Goal: Information Seeking & Learning: Learn about a topic

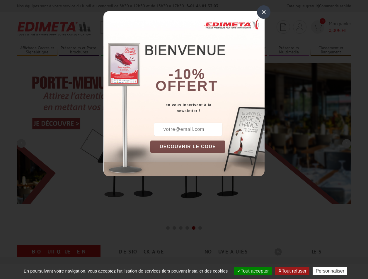
click at [250, 271] on button "Tout accepter" at bounding box center [253, 270] width 38 height 9
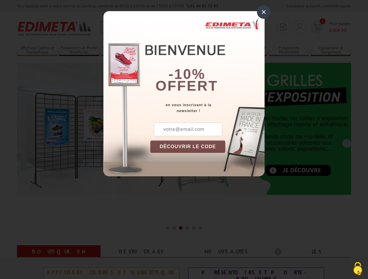
click at [264, 12] on div "×" at bounding box center [263, 11] width 13 height 13
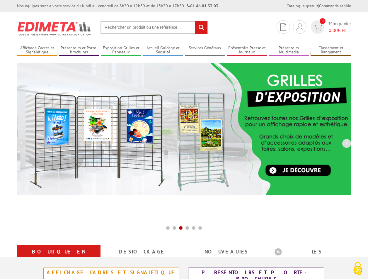
click at [0, 0] on div "Nos équipes sont à votre service du lundi au vendredi de 8h30 à 12h30 et de 13h…" at bounding box center [184, 6] width 368 height 12
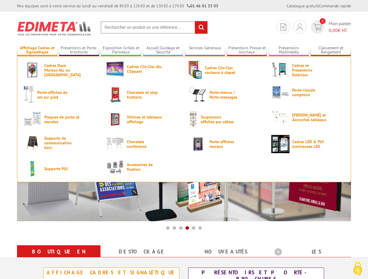
click at [37, 50] on link "Affichage Cadres et Signalétique" at bounding box center [37, 50] width 40 height 10
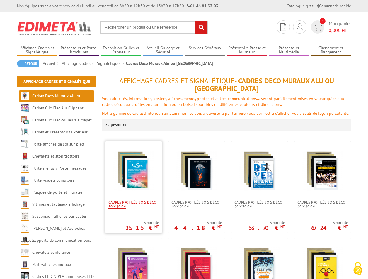
click at [134, 202] on span "Cadres Profilés Bois Déco 30 x 40 cm" at bounding box center [133, 204] width 50 height 9
